Goal: Task Accomplishment & Management: Manage account settings

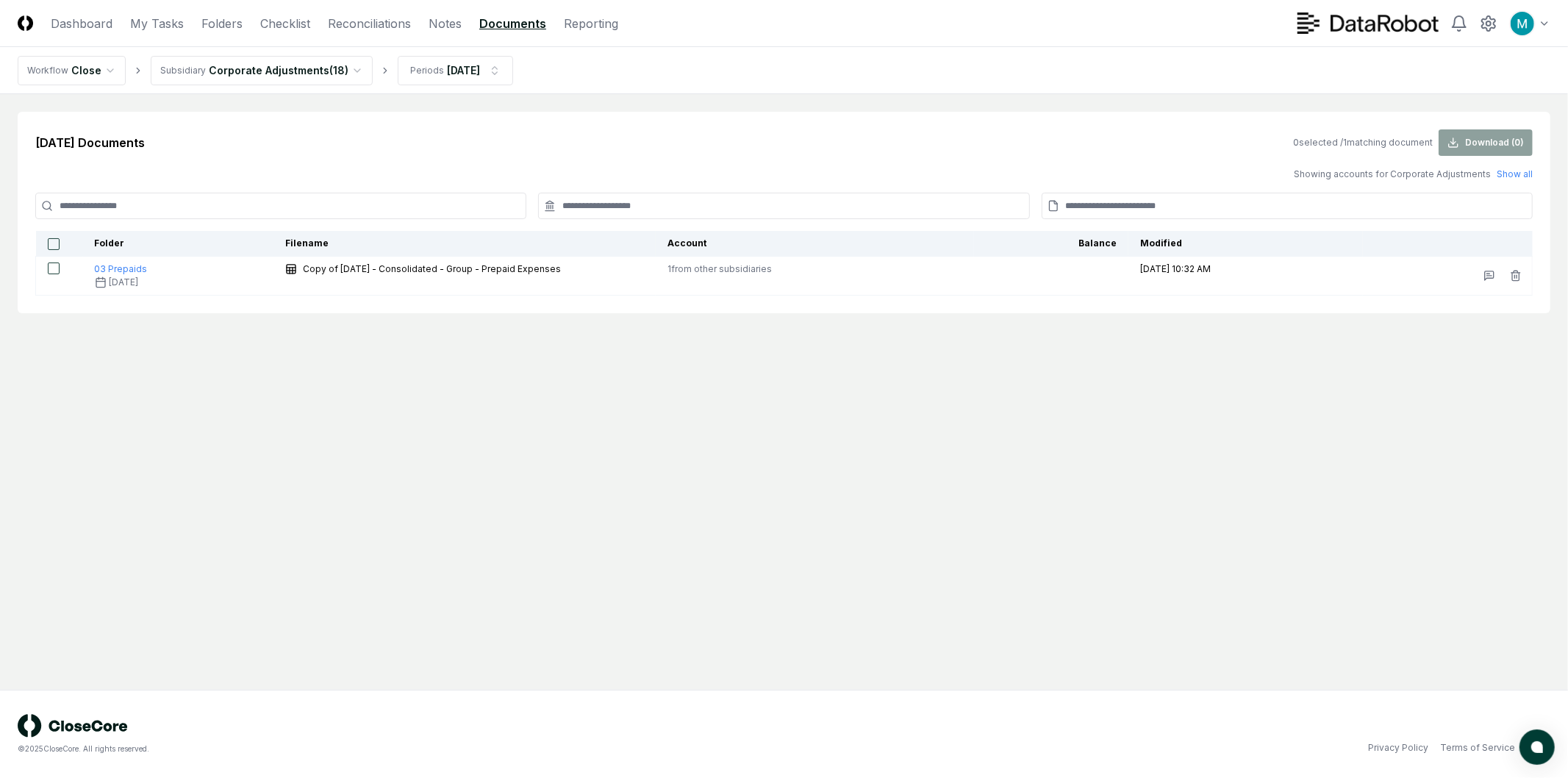
click at [522, 488] on main "Aug 2026 Documents 0 selected / 1 matching document Download ( 0 ) Showing acco…" at bounding box center [784, 392] width 1568 height 595
click at [379, 28] on link "Reconciliations" at bounding box center [369, 24] width 83 height 18
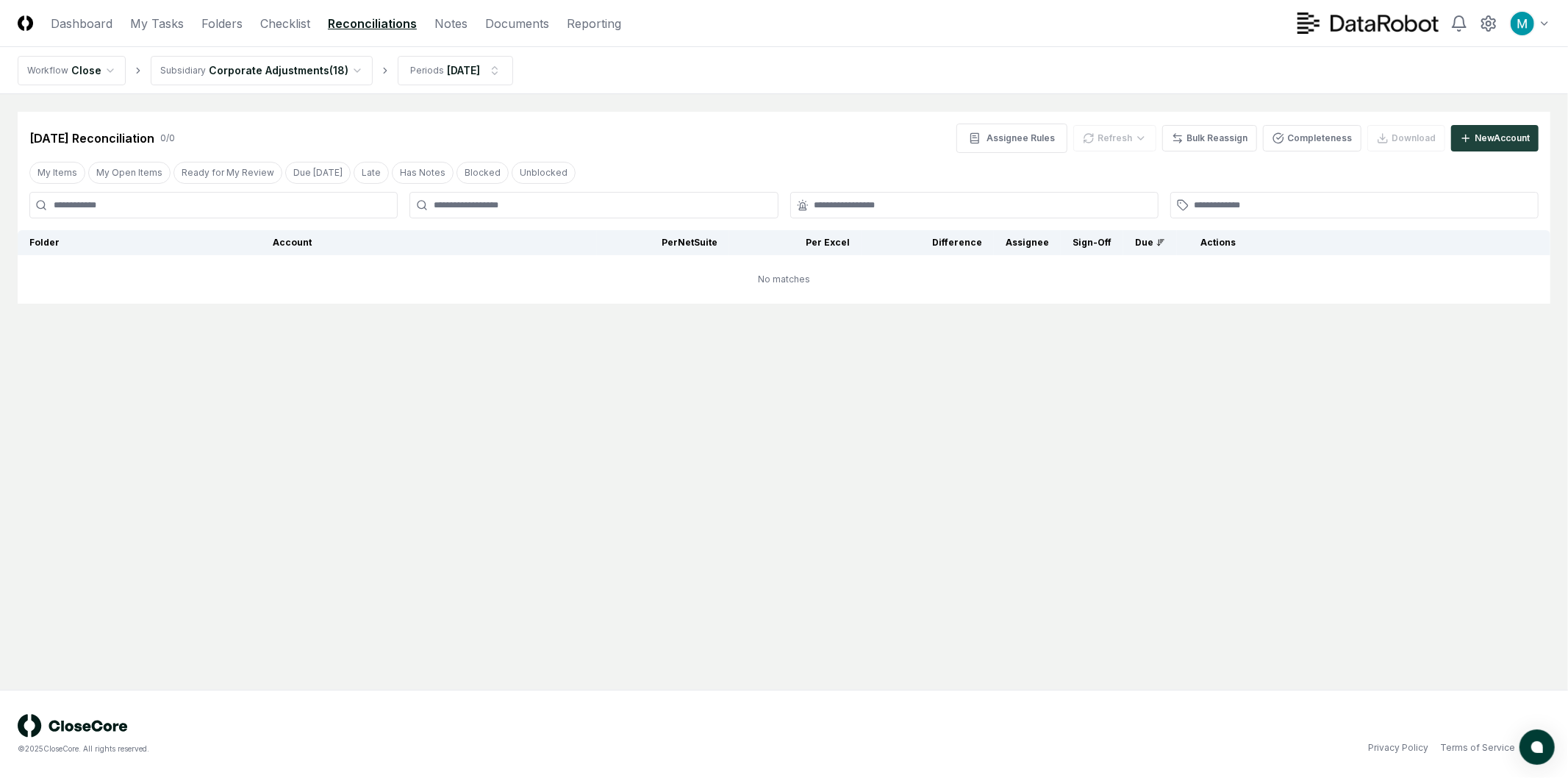
click at [627, 516] on main "Cancel Reassign Aug 2026 Reconciliation 0 / 0 Assignee Rules Refresh Bulk Reass…" at bounding box center [784, 392] width 1568 height 595
click at [444, 75] on html "CloseCore Dashboard My Tasks Folders Checklist Reconciliations Notes Documents …" at bounding box center [784, 389] width 1568 height 778
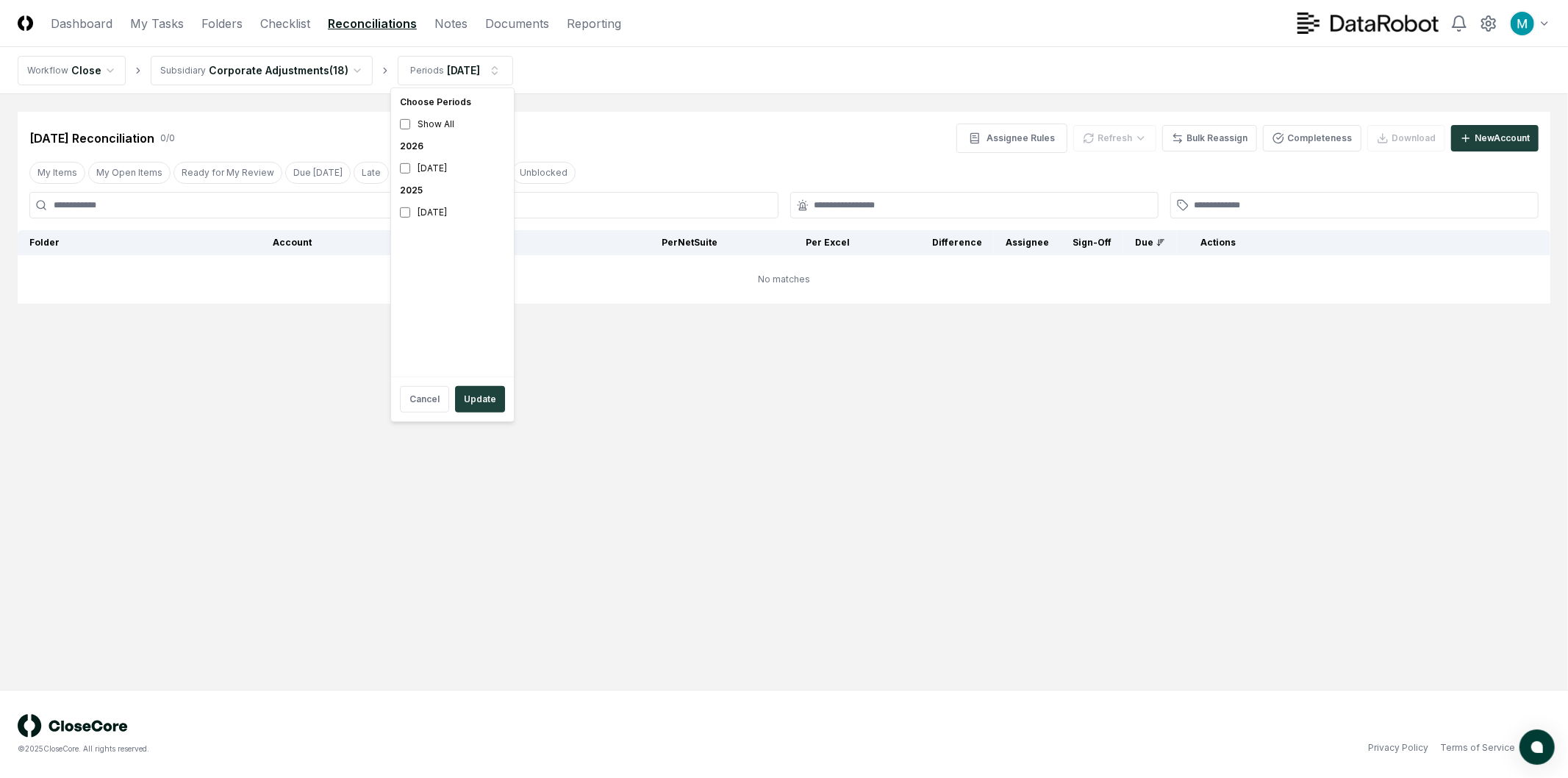
click at [273, 80] on html "CloseCore Dashboard My Tasks Folders Checklist Reconciliations Notes Documents …" at bounding box center [784, 389] width 1568 height 778
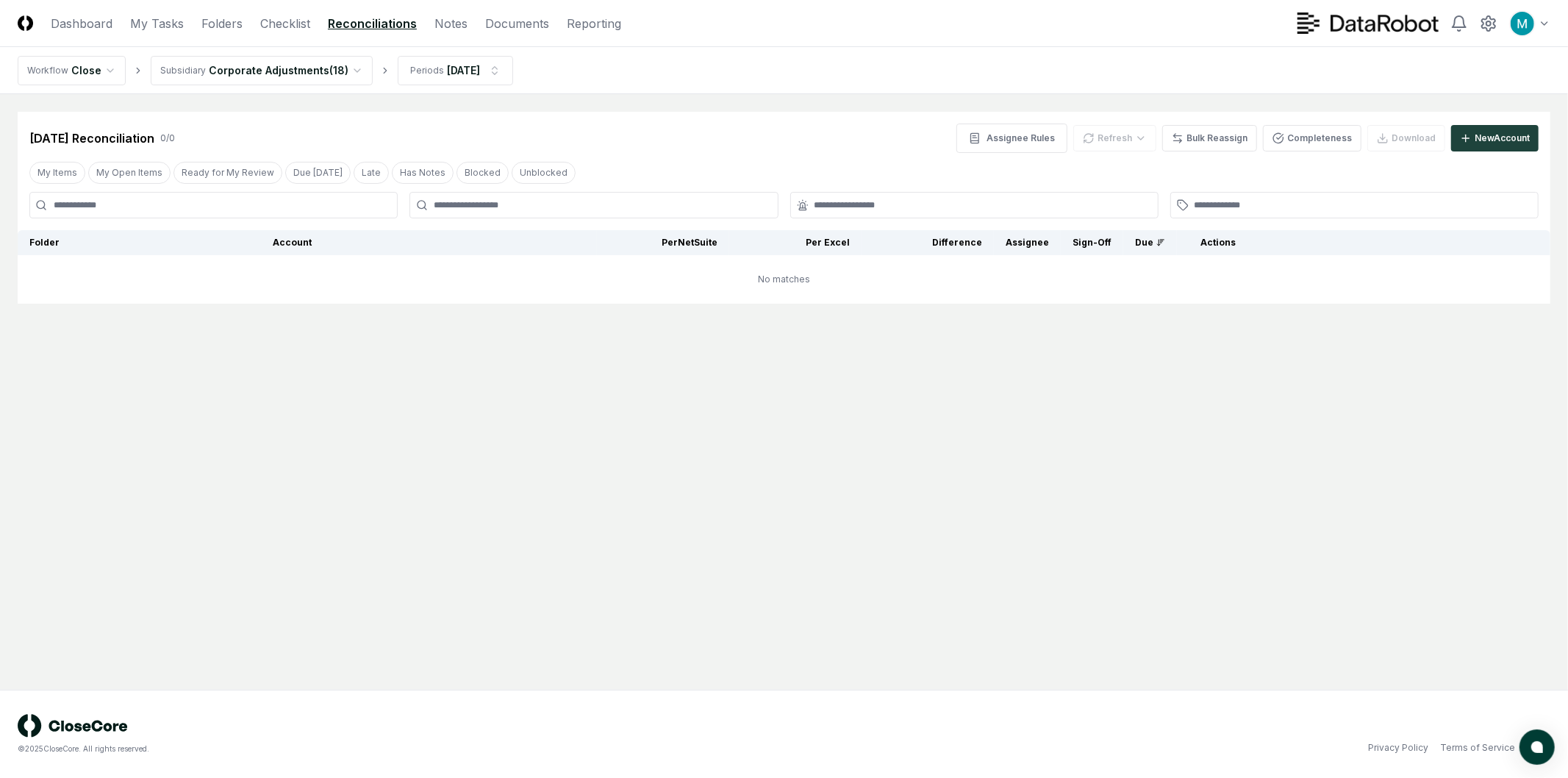
click at [268, 75] on html "CloseCore Dashboard My Tasks Folders Checklist Reconciliations Notes Documents …" at bounding box center [784, 389] width 1568 height 778
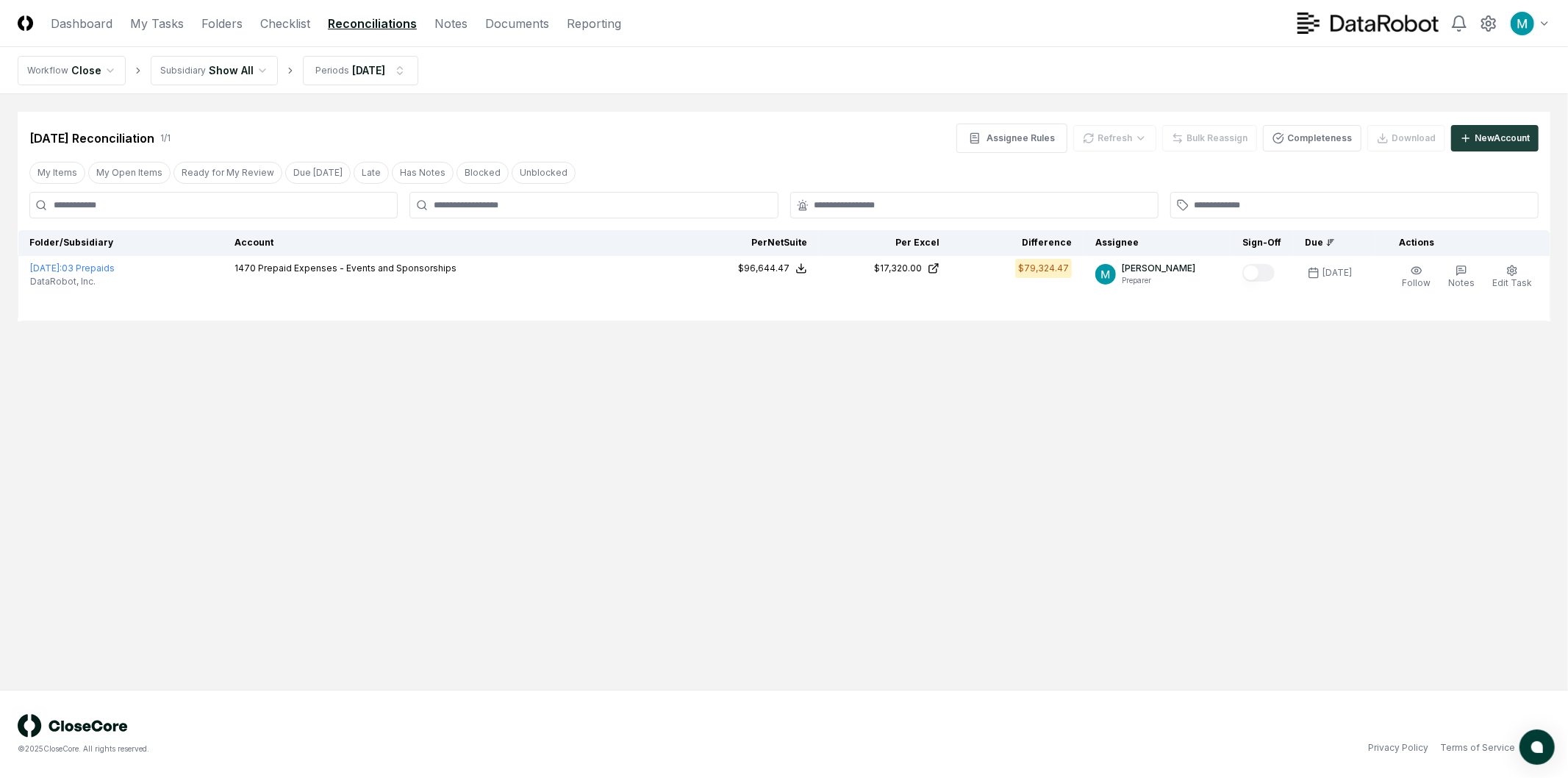
click at [633, 61] on nav "Workflow Close Subsidiary Show All Periods Aug 2026" at bounding box center [784, 71] width 1568 height 47
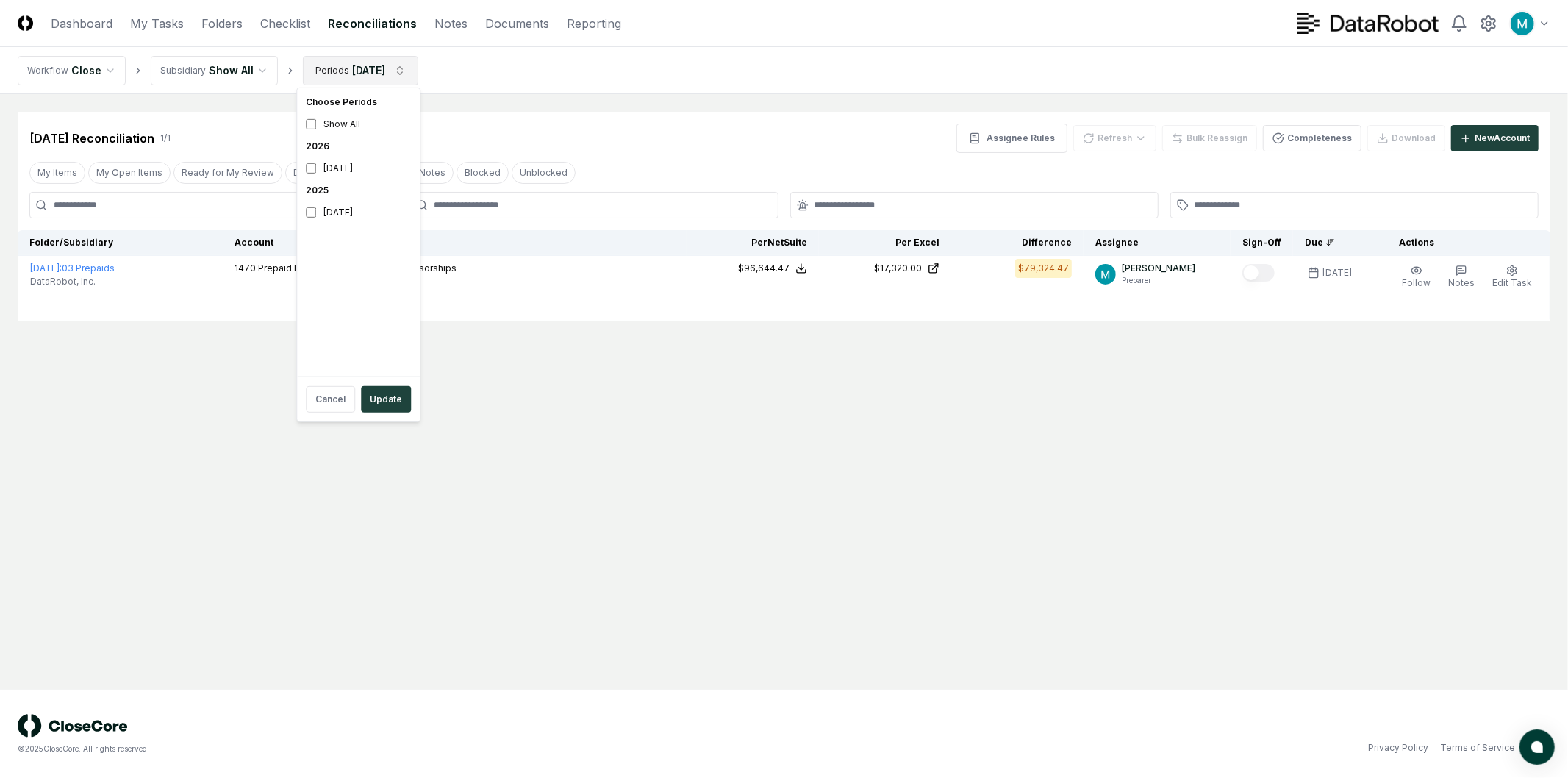
click at [358, 72] on html "CloseCore Dashboard My Tasks Folders Checklist Reconciliations Notes Documents …" at bounding box center [784, 389] width 1568 height 778
click at [356, 217] on div "August 2025" at bounding box center [358, 212] width 117 height 22
click at [356, 170] on div "[DATE]" at bounding box center [358, 168] width 117 height 22
click at [696, 99] on html "CloseCore Dashboard My Tasks Folders Checklist Reconciliations Notes Documents …" at bounding box center [784, 389] width 1568 height 778
click at [377, 68] on html "CloseCore Dashboard My Tasks Folders Checklist Reconciliations Notes Documents …" at bounding box center [784, 389] width 1568 height 778
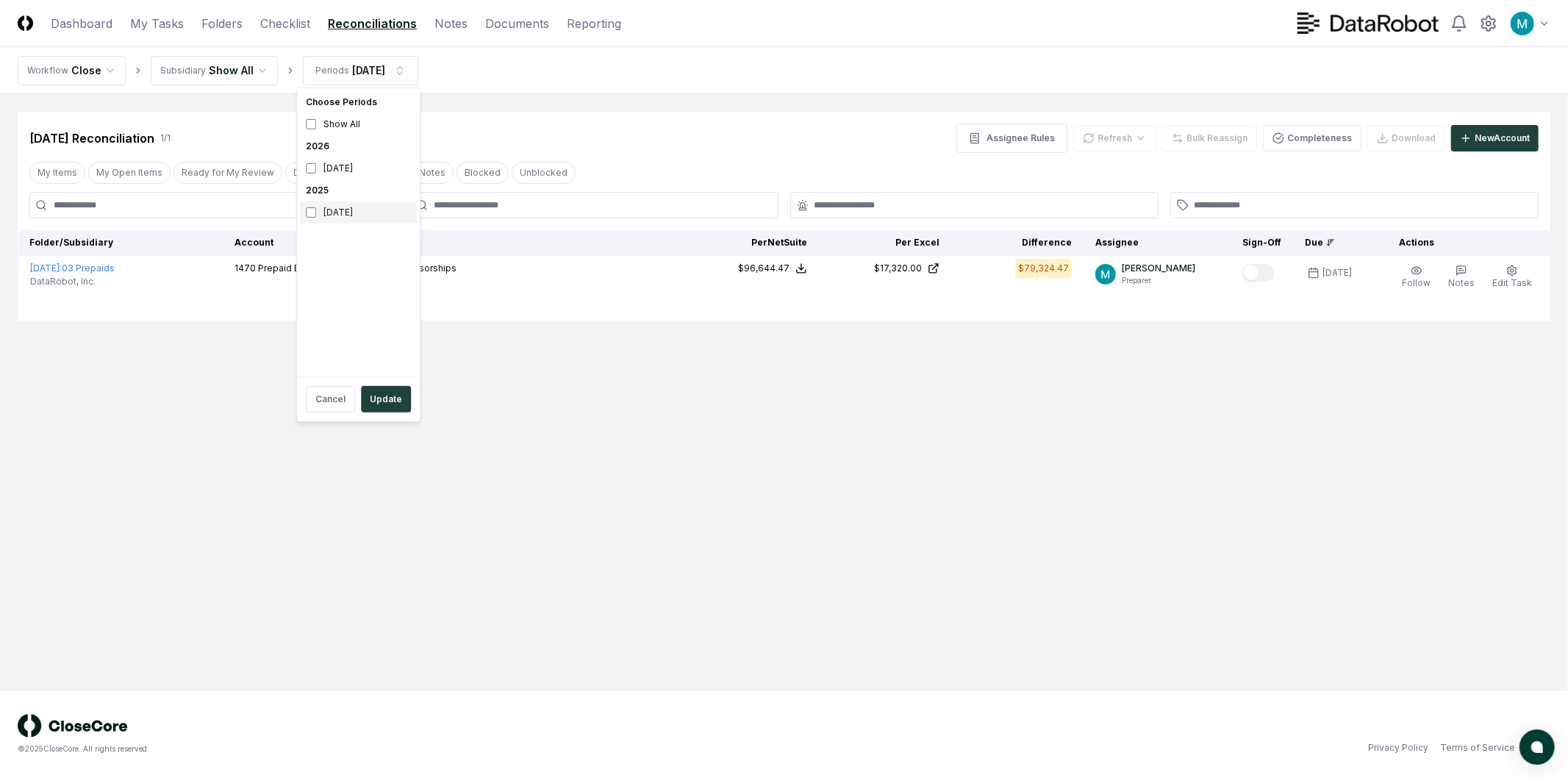
click at [362, 203] on div "August 2025" at bounding box center [358, 212] width 117 height 22
click at [364, 170] on div "[DATE]" at bounding box center [358, 168] width 117 height 22
click at [379, 396] on button "Update" at bounding box center [386, 399] width 50 height 27
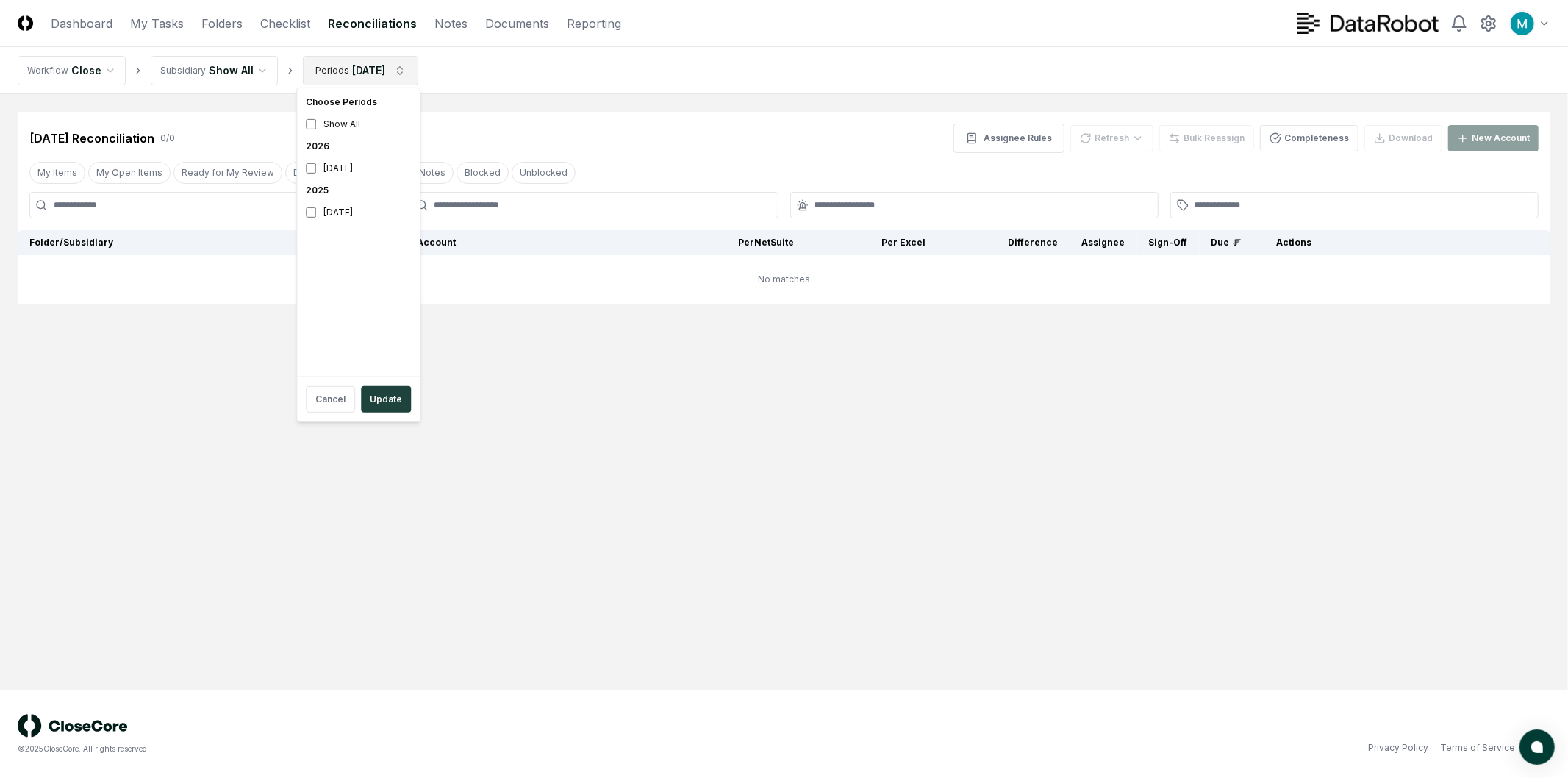
click at [348, 81] on html "CloseCore Dashboard My Tasks Folders Checklist Reconciliations Notes Documents …" at bounding box center [784, 389] width 1568 height 778
click at [371, 221] on div "August 2025" at bounding box center [358, 212] width 117 height 22
click at [373, 162] on div "[DATE]" at bounding box center [358, 168] width 117 height 22
click at [405, 402] on button "Update" at bounding box center [386, 399] width 50 height 27
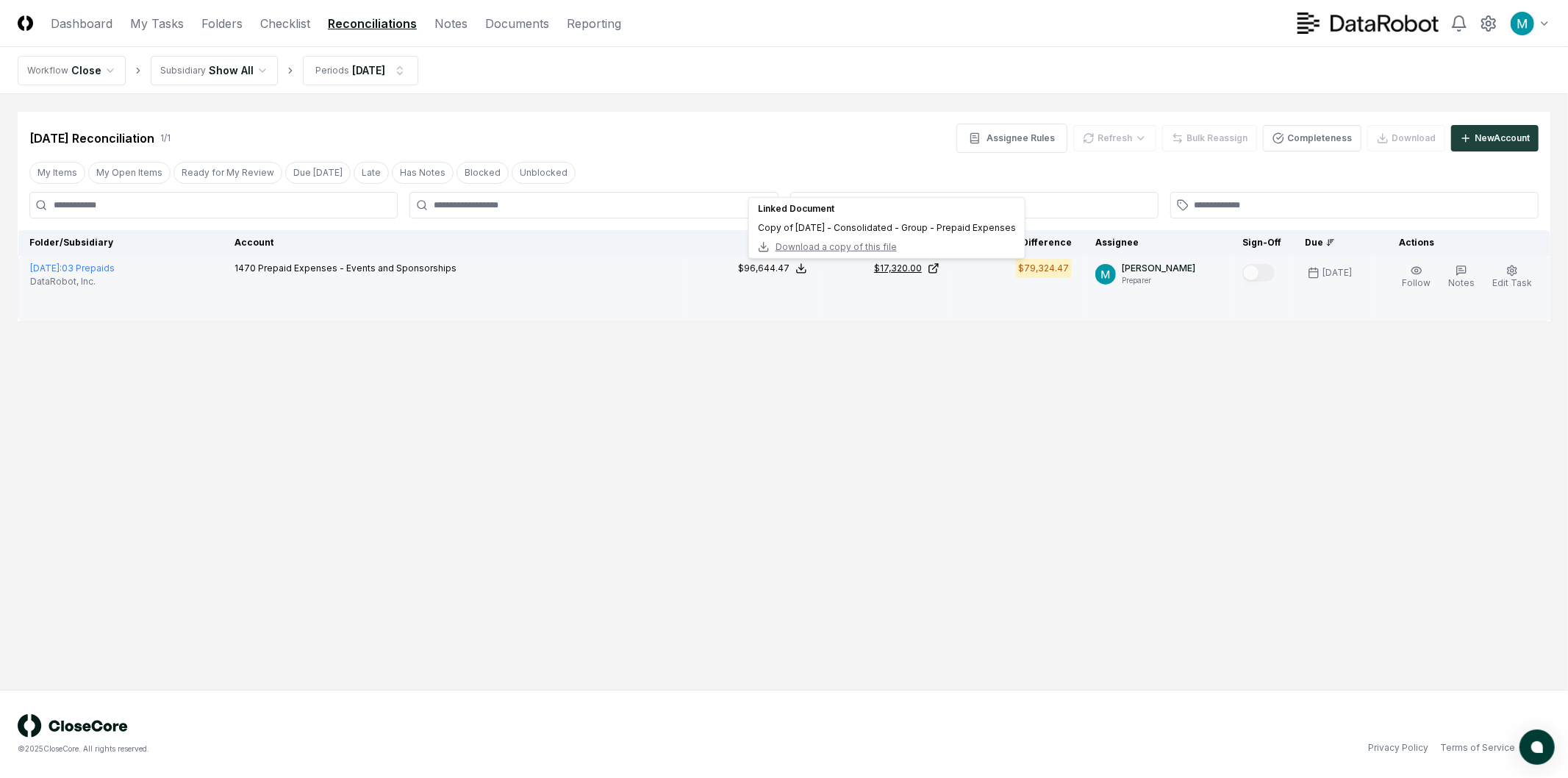
click at [936, 270] on icon at bounding box center [933, 269] width 12 height 12
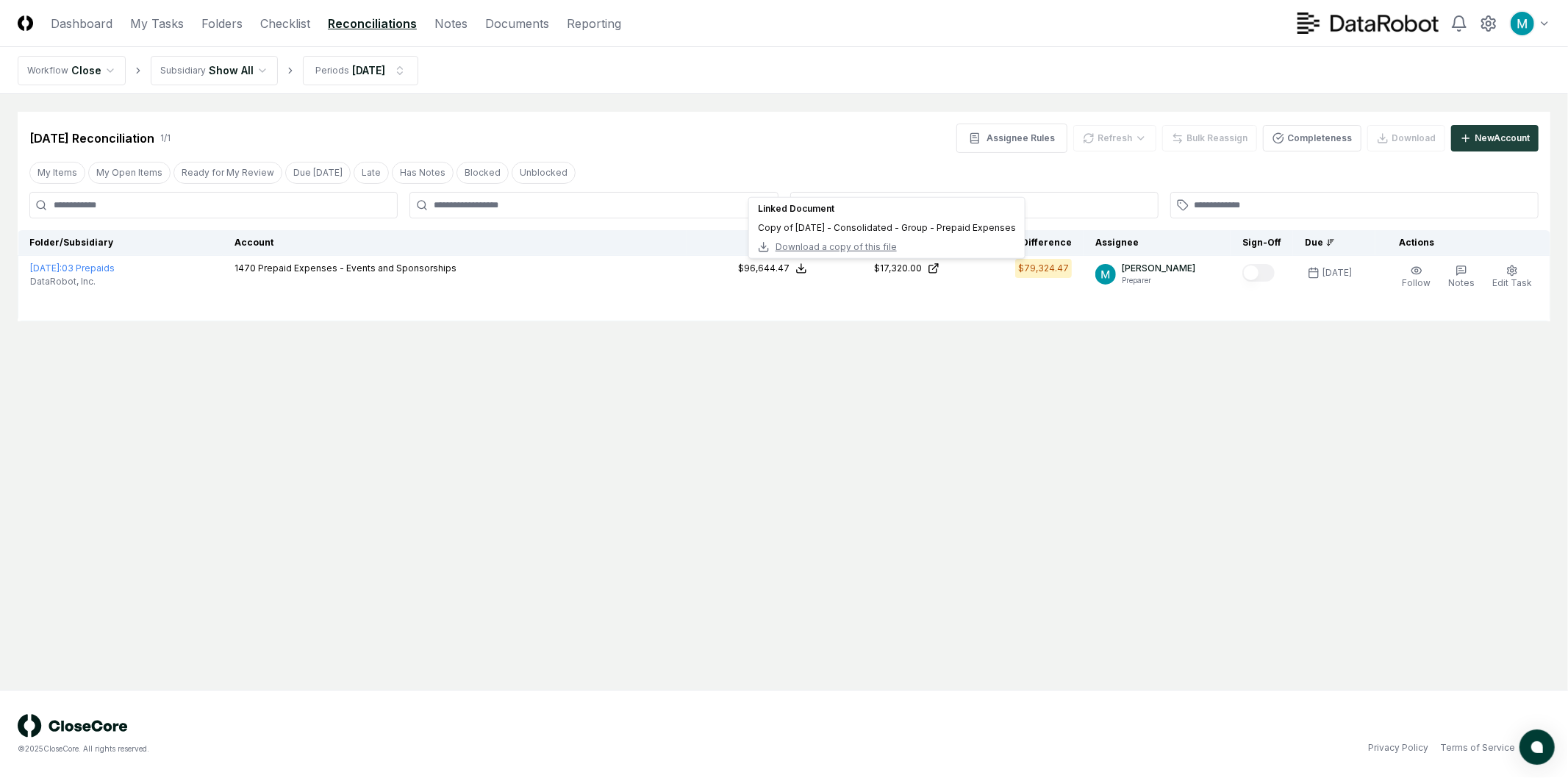
click at [666, 539] on main "Cancel Reassign Aug 2026 Reconciliation 1 / 1 Assignee Rules Refresh Bulk Reass…" at bounding box center [784, 392] width 1568 height 595
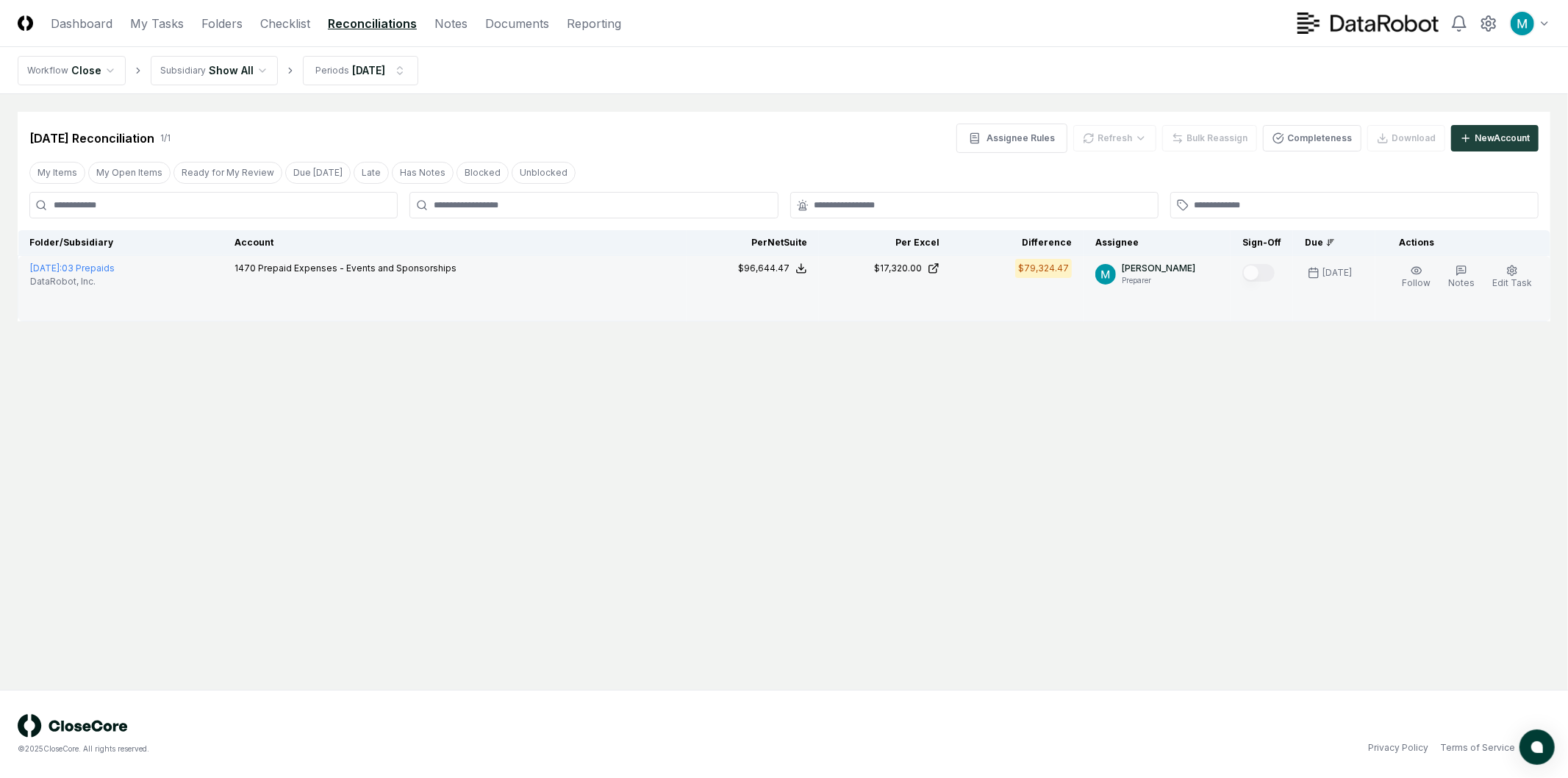
click at [456, 274] on p "1470 Prepaid Expenses - Events and Sponsorships" at bounding box center [345, 269] width 222 height 13
click at [1514, 276] on button "Edit Task" at bounding box center [1512, 277] width 45 height 31
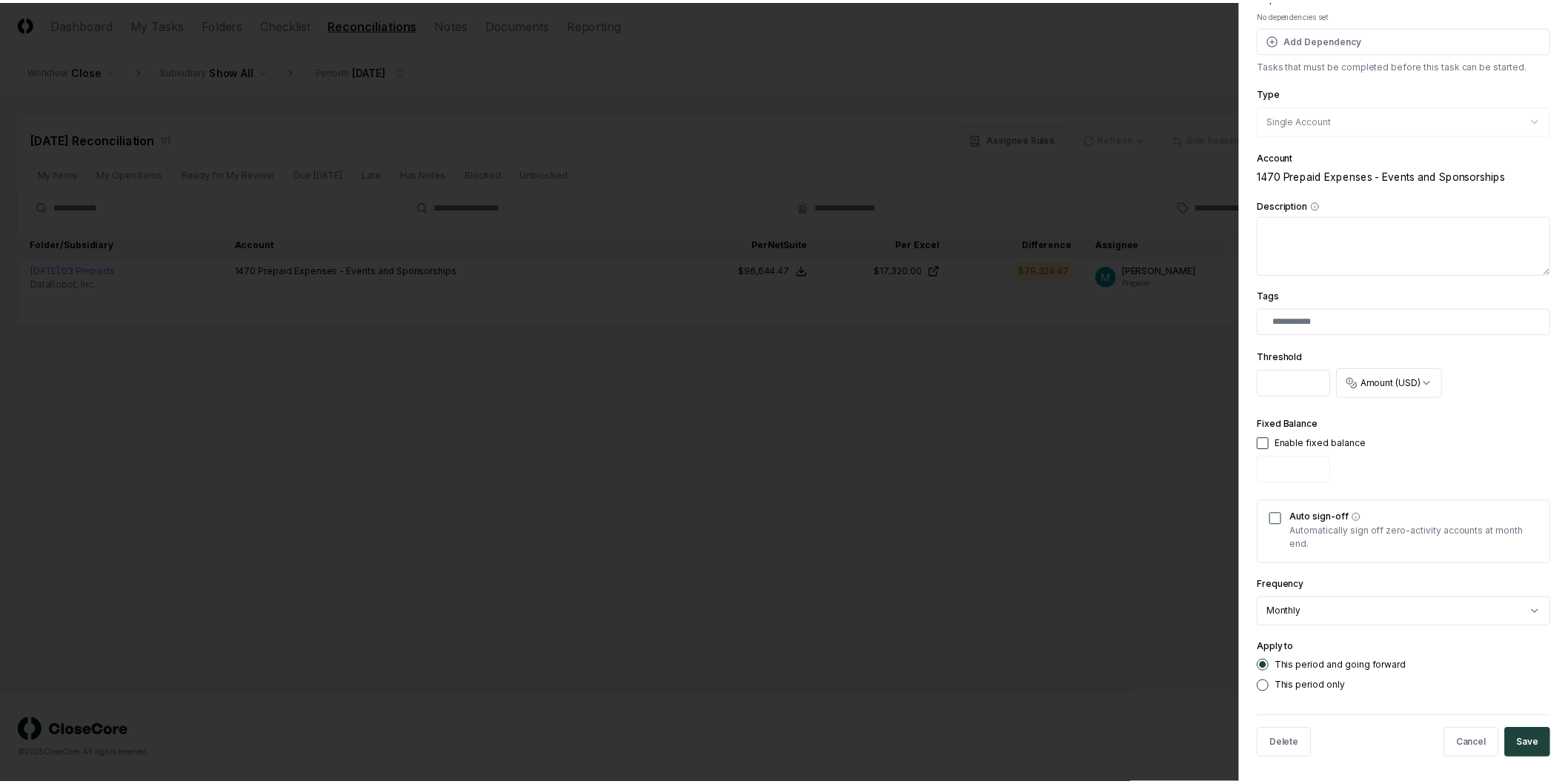
scroll to position [187, 0]
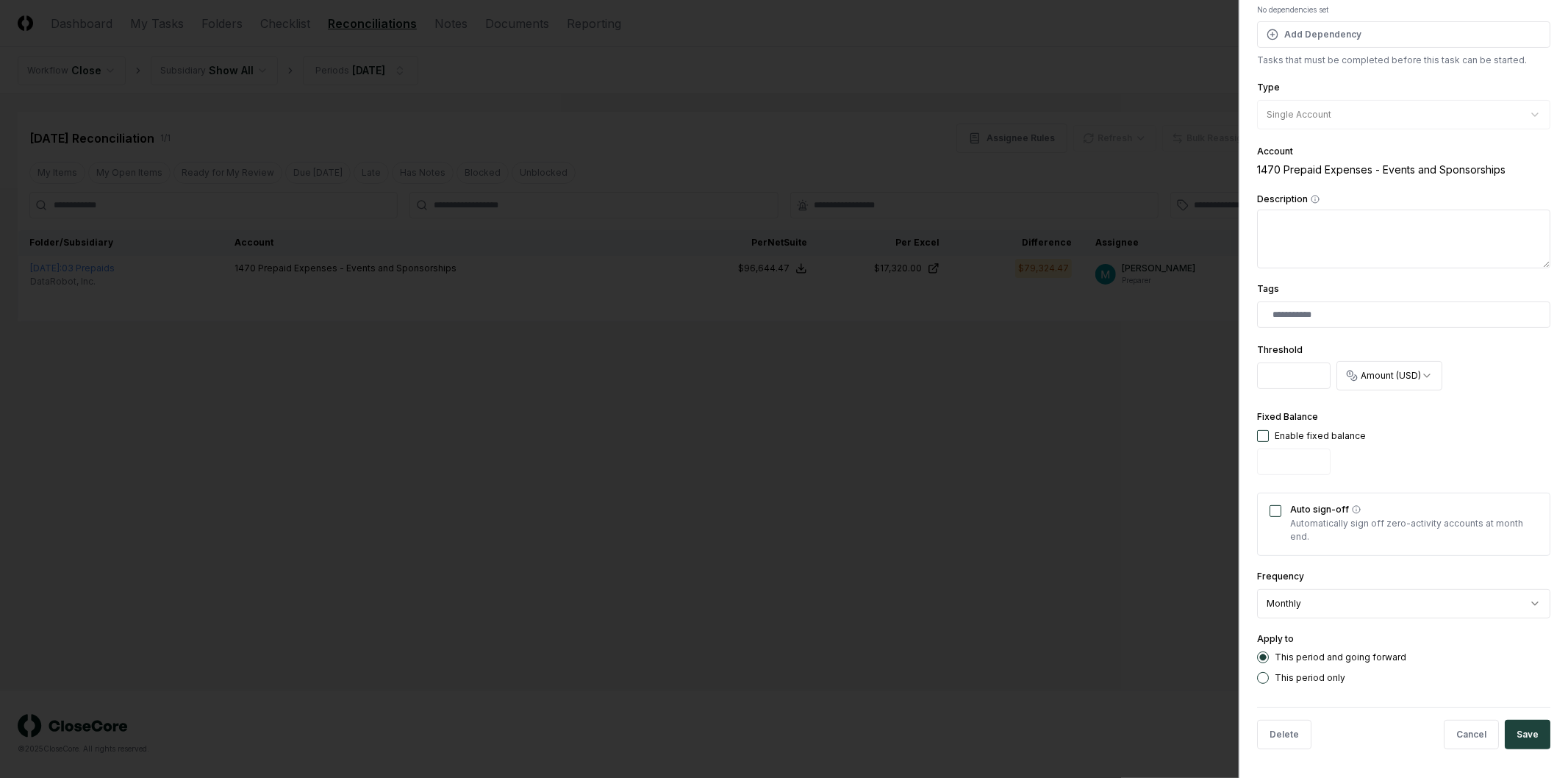
click at [961, 524] on div at bounding box center [784, 389] width 1568 height 778
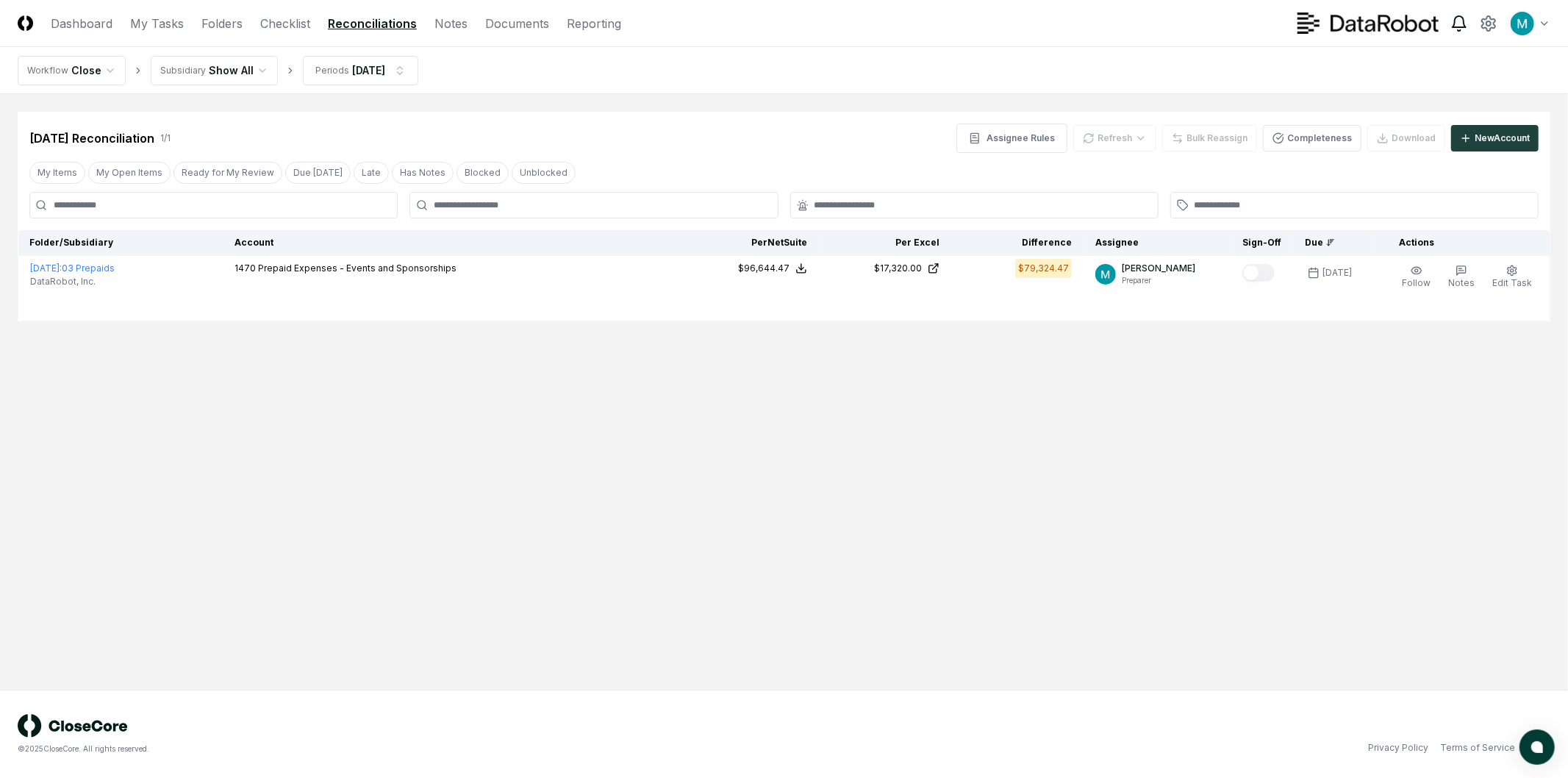
click at [1467, 23] on icon at bounding box center [1459, 24] width 18 height 18
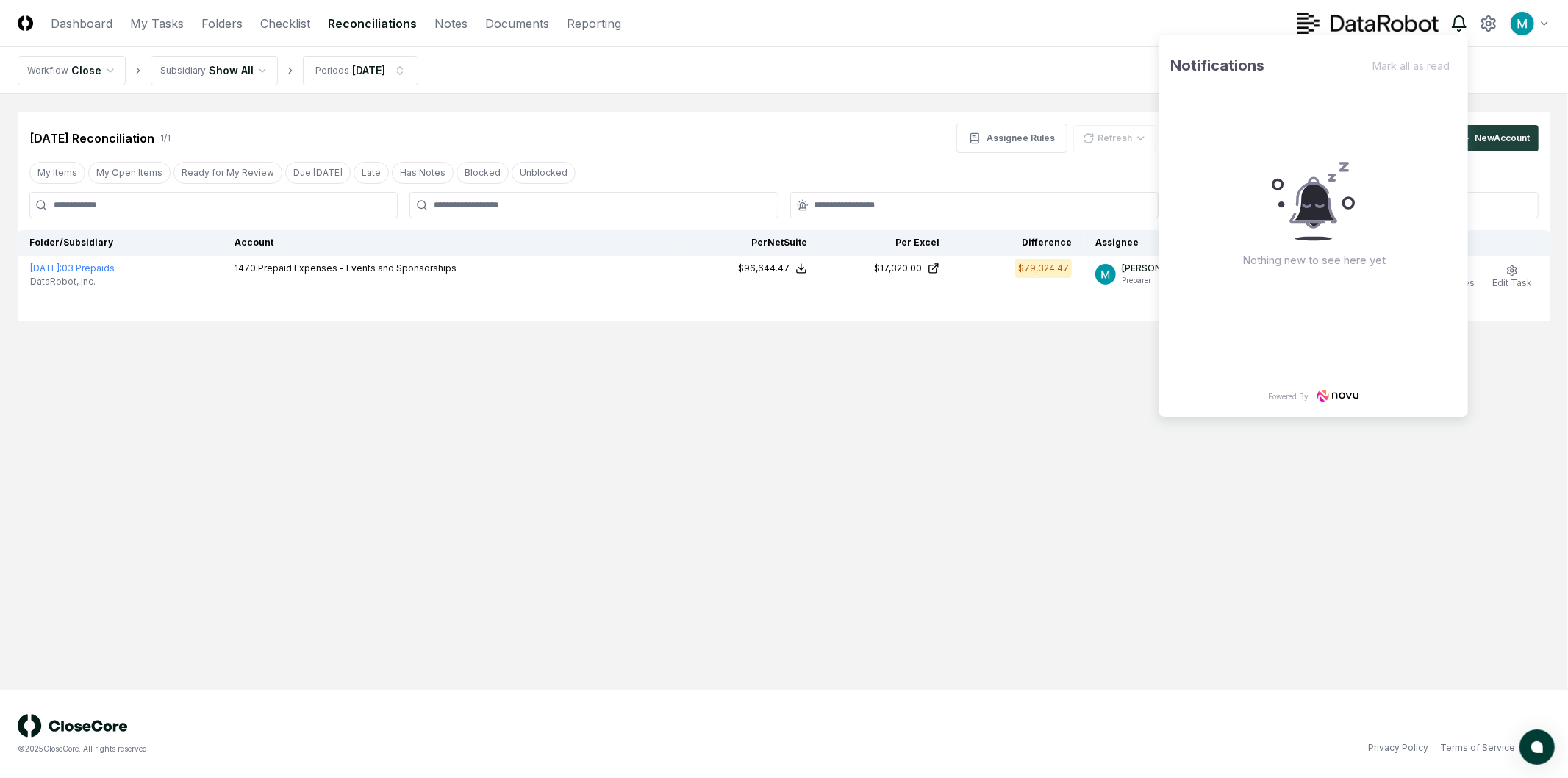
click at [1467, 23] on icon at bounding box center [1459, 24] width 18 height 18
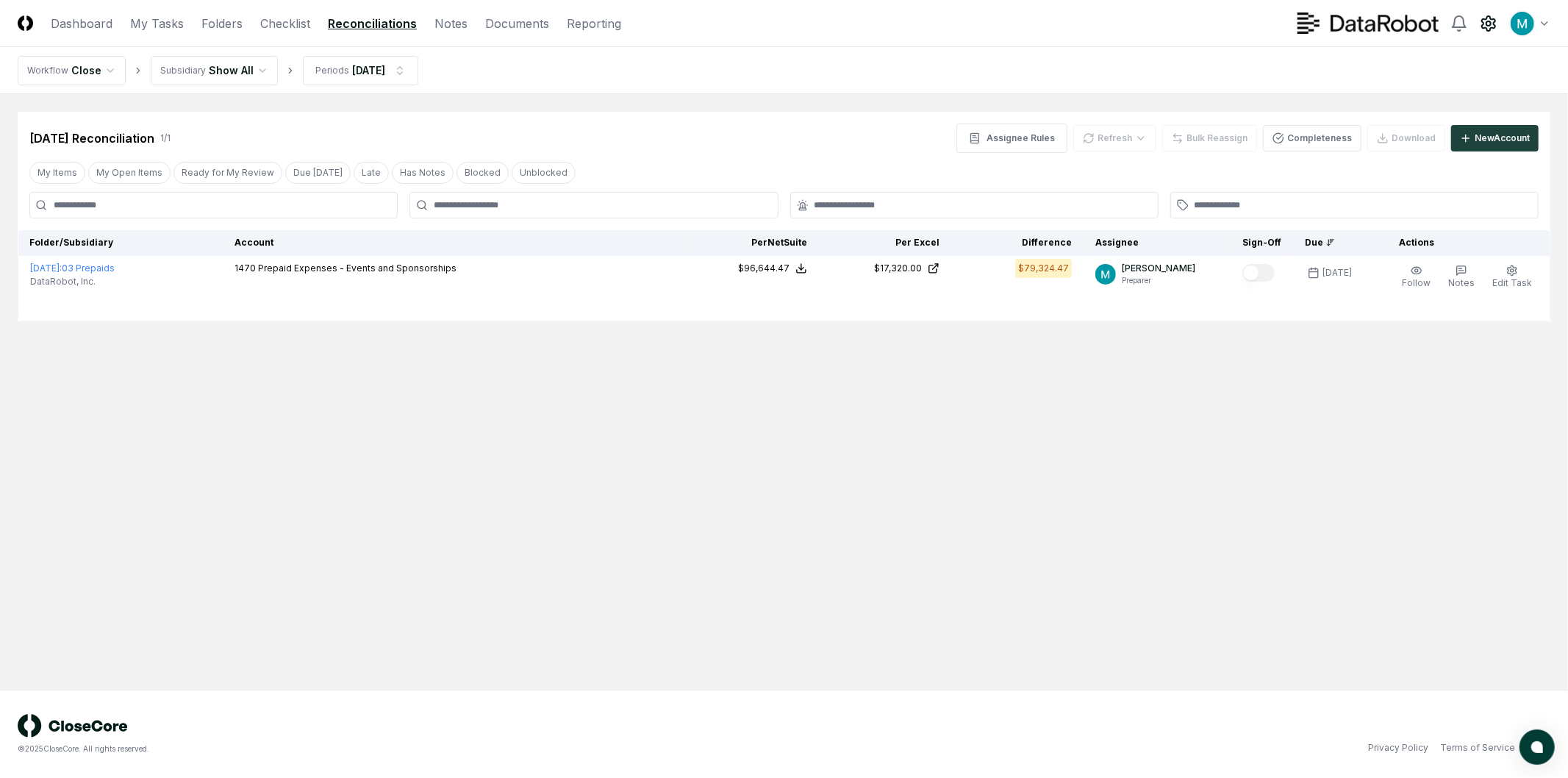
click at [1487, 24] on circle at bounding box center [1488, 23] width 4 height 4
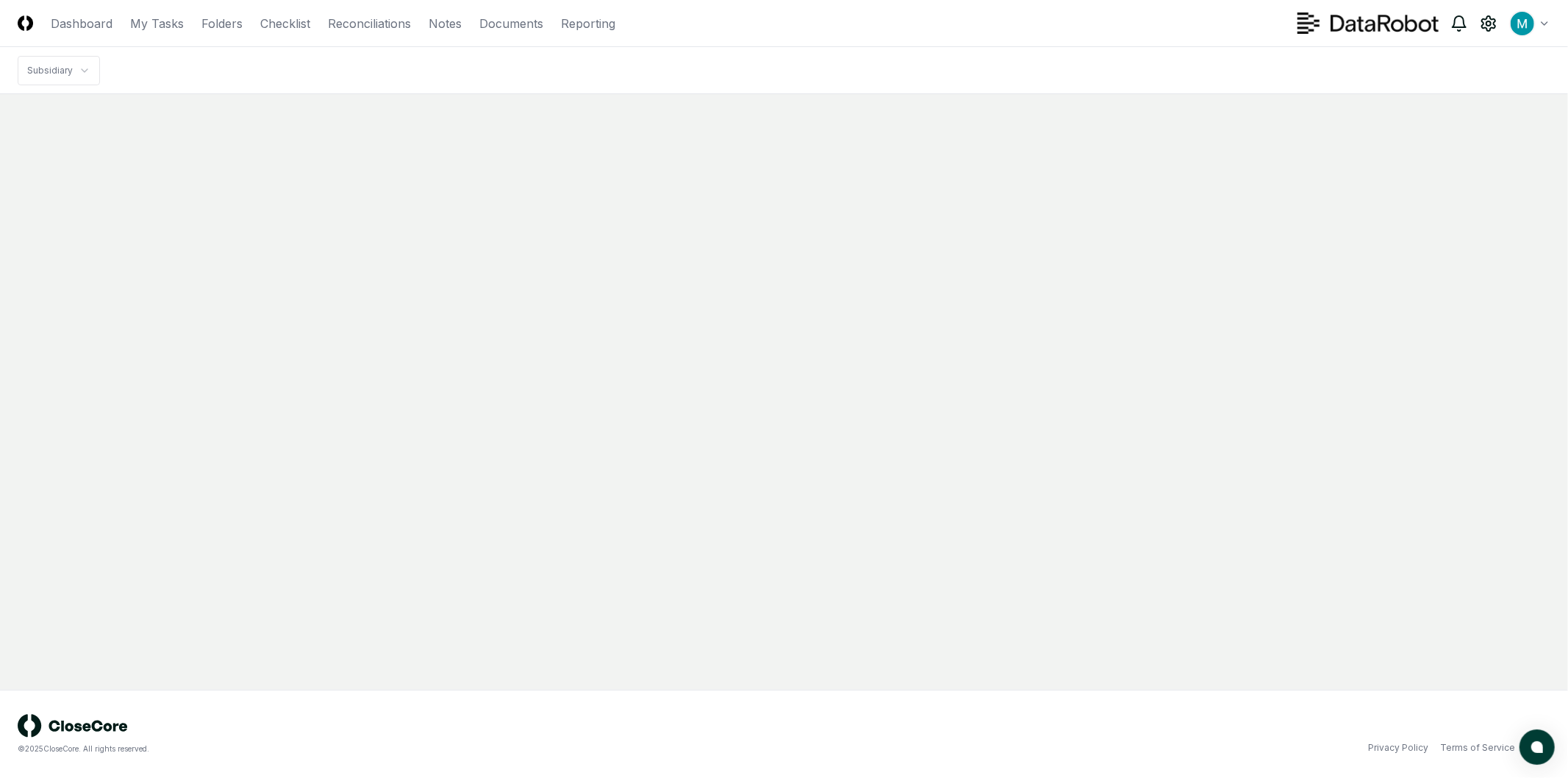
click at [1463, 19] on icon at bounding box center [1459, 24] width 18 height 18
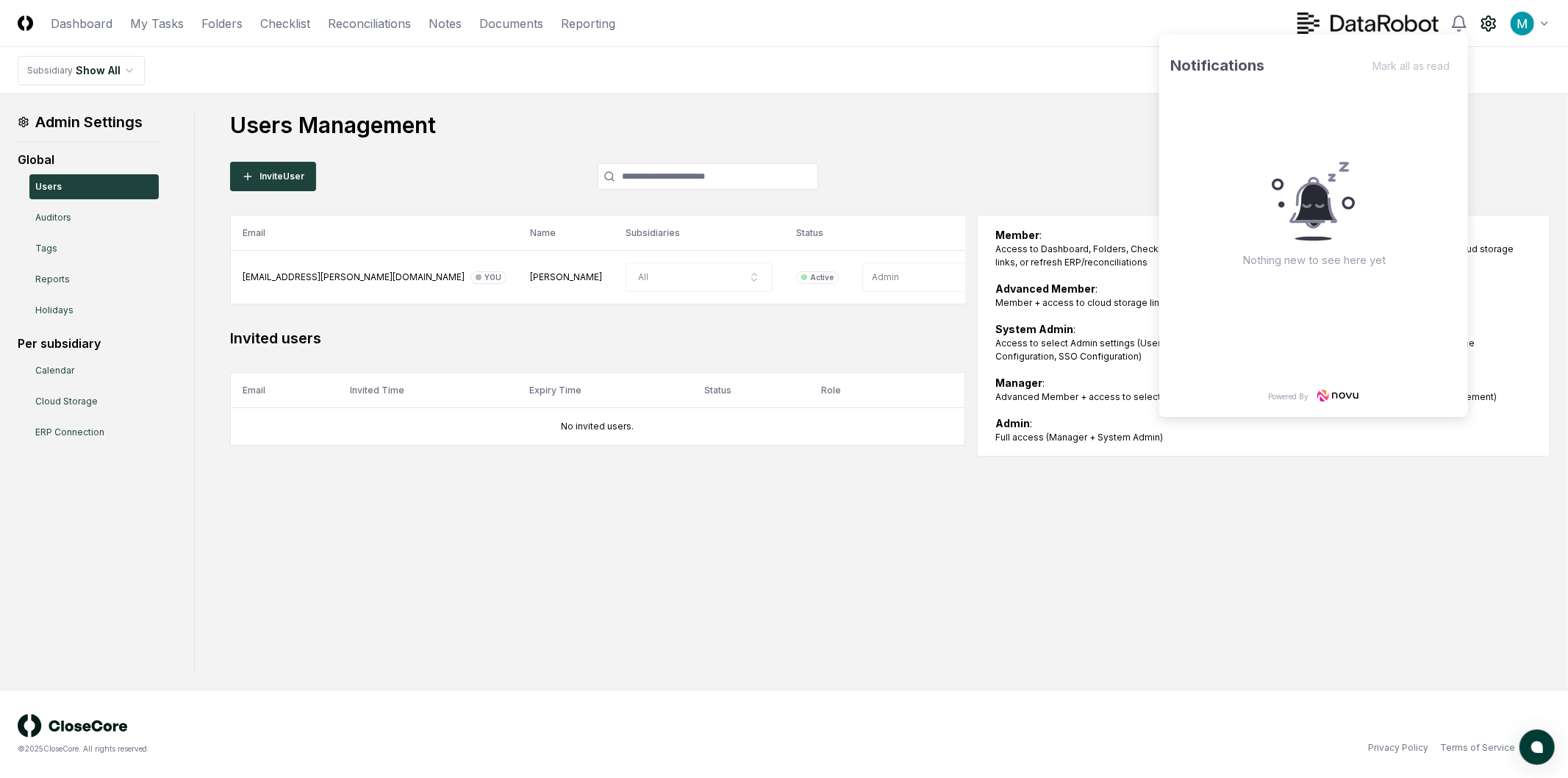
click at [1333, 390] on icon at bounding box center [1338, 395] width 44 height 12
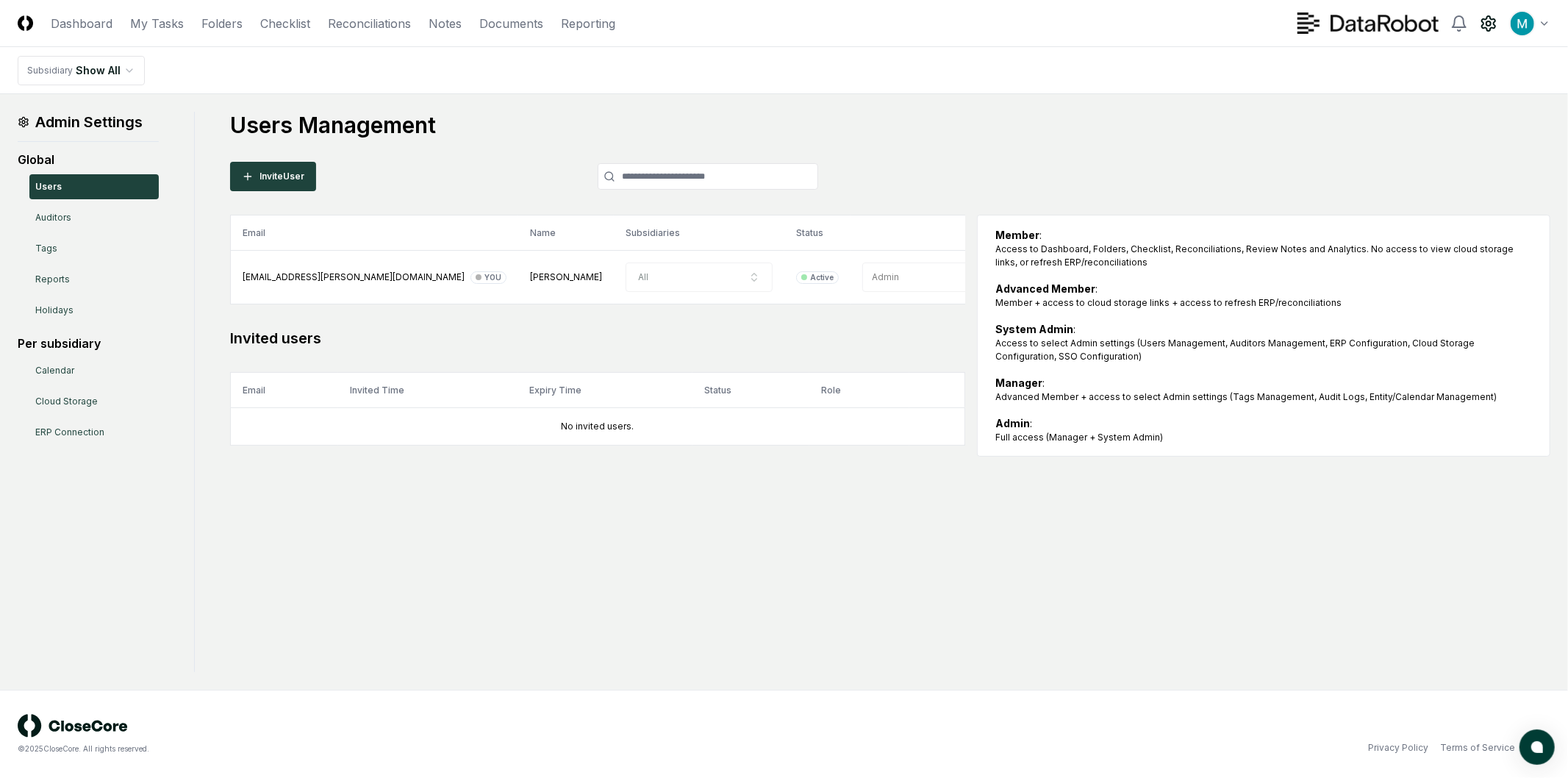
click at [1064, 145] on div "Users Management Invite User Email Name Subsidiaries Status Role manny.birrueta…" at bounding box center [890, 284] width 1320 height 345
click at [1506, 18] on div "Toggle user menu" at bounding box center [1424, 24] width 253 height 27
click at [1522, 22] on html "CloseCore Dashboard My Tasks Folders Checklist Reconciliations Notes Documents …" at bounding box center [784, 389] width 1568 height 778
click at [1502, 120] on div "Switch to dark mode" at bounding box center [1490, 126] width 118 height 22
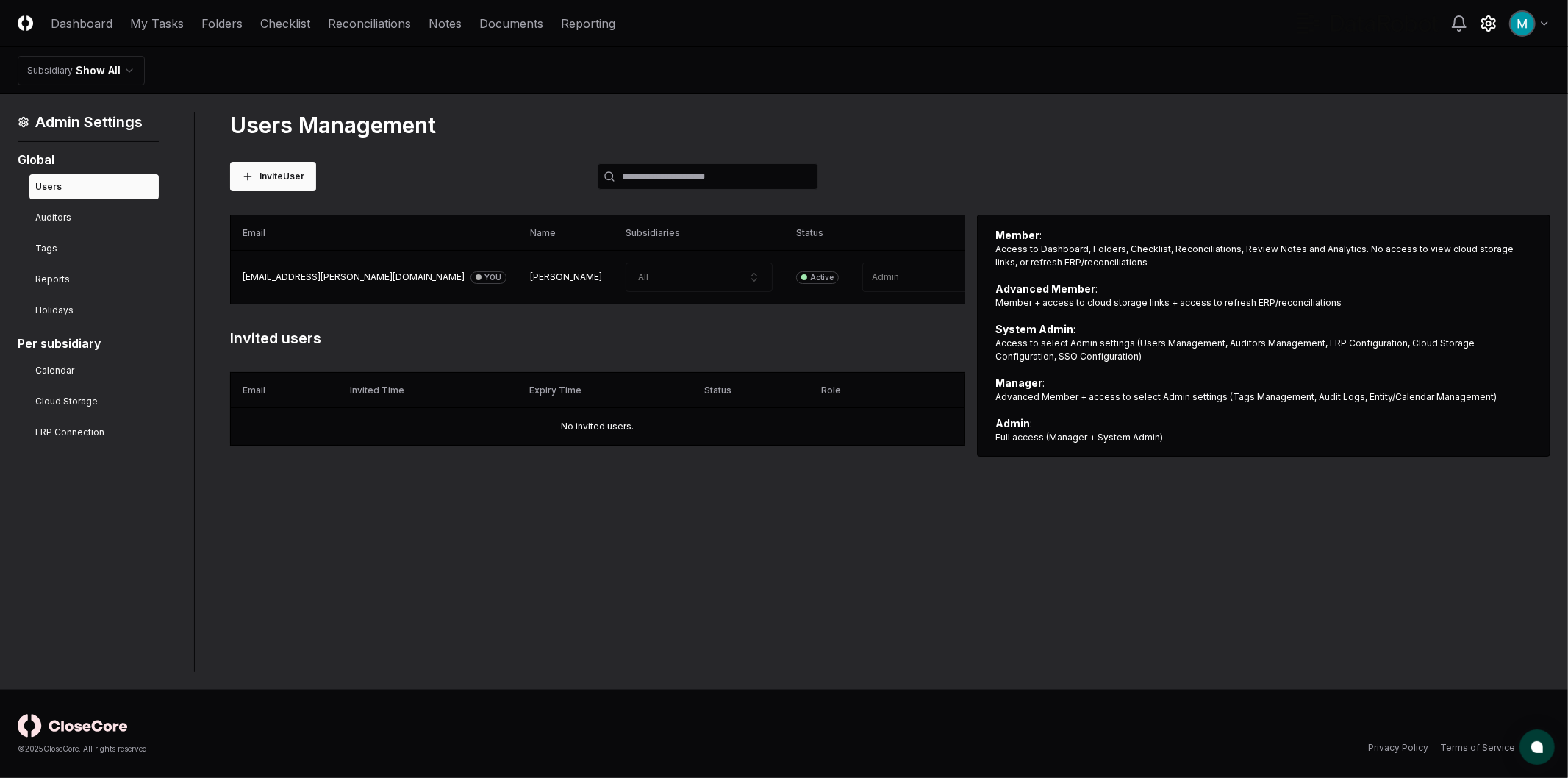
click at [1532, 28] on html "CloseCore Dashboard My Tasks Folders Checklist Reconciliations Notes Documents …" at bounding box center [784, 389] width 1568 height 778
click at [1519, 118] on div "Switch to light mode" at bounding box center [1490, 126] width 118 height 22
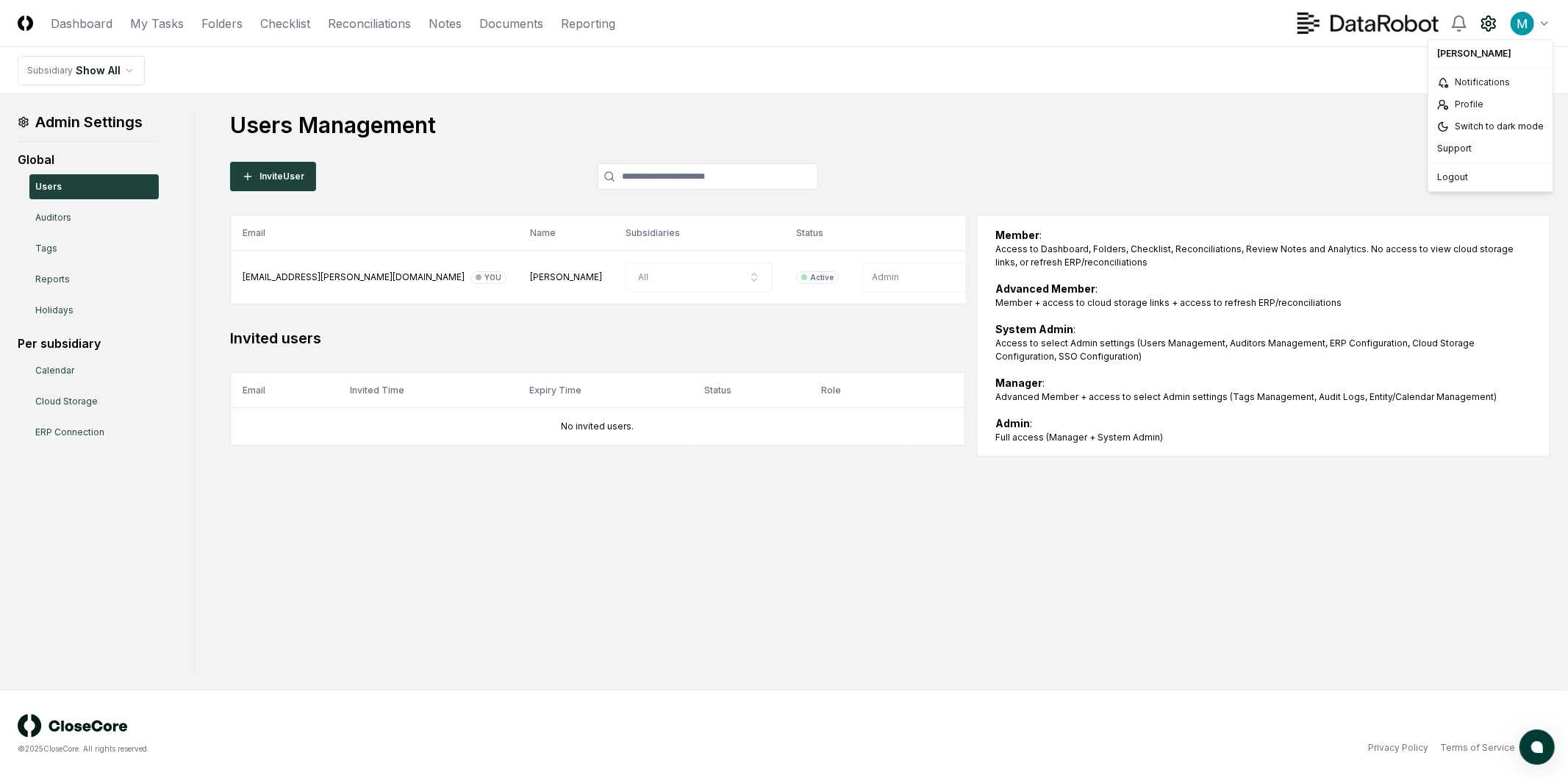
click at [1519, 28] on html "CloseCore Dashboard My Tasks Folders Checklist Reconciliations Notes Documents …" at bounding box center [784, 389] width 1568 height 778
click at [88, 24] on html "CloseCore Dashboard My Tasks Folders Checklist Reconciliations Notes Documents …" at bounding box center [784, 389] width 1568 height 778
click at [75, 209] on link "Auditors" at bounding box center [94, 217] width 130 height 25
